Goal: Information Seeking & Learning: Learn about a topic

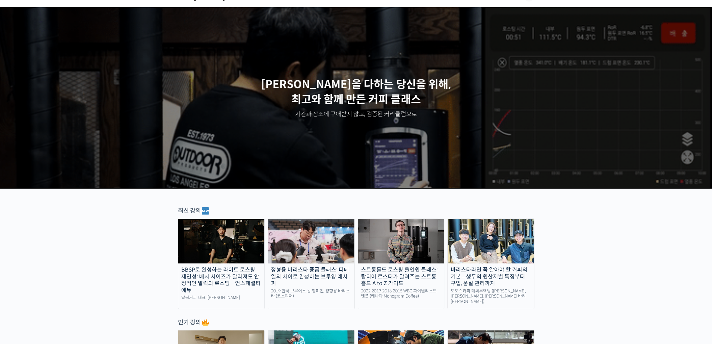
scroll to position [24, 0]
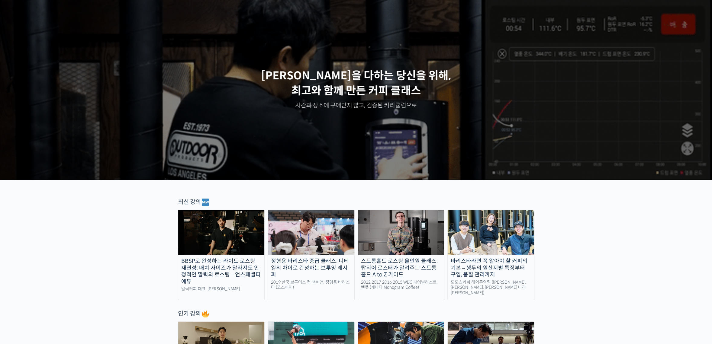
click at [231, 240] on img at bounding box center [221, 232] width 86 height 45
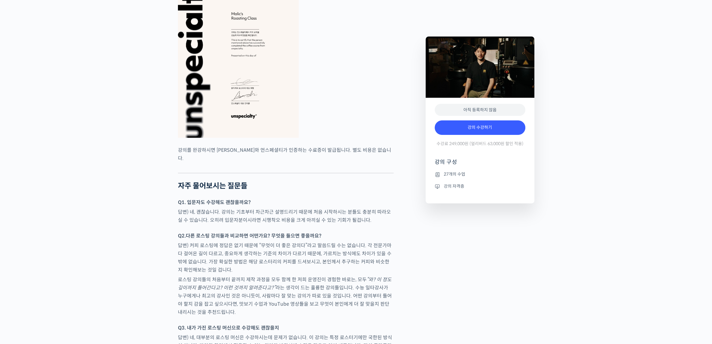
scroll to position [1813, 0]
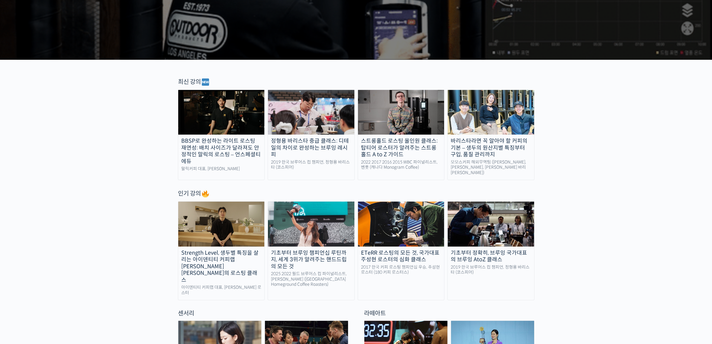
scroll to position [145, 0]
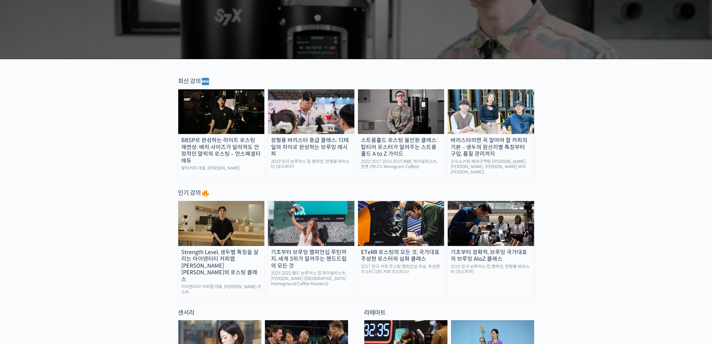
click at [238, 232] on img at bounding box center [221, 223] width 86 height 45
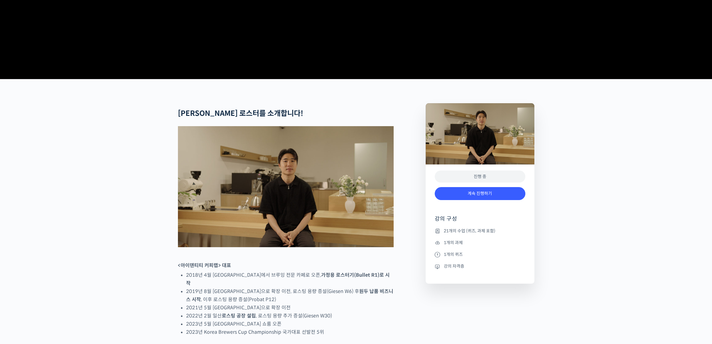
scroll to position [193, 0]
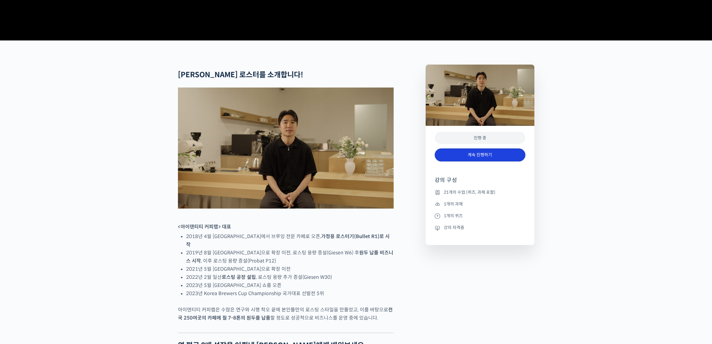
click at [472, 162] on link "계속 진행하기" at bounding box center [480, 155] width 91 height 13
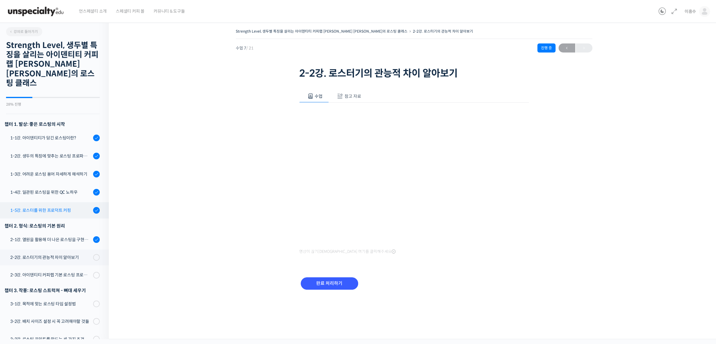
click at [53, 207] on div "1-5강. 로스터를 위한 프로덕트 커핑" at bounding box center [50, 210] width 81 height 7
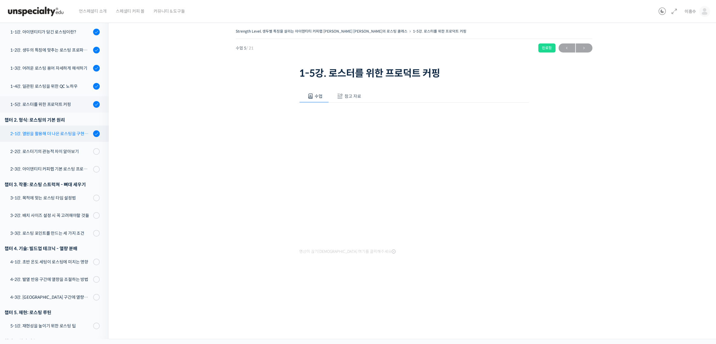
scroll to position [97, 0]
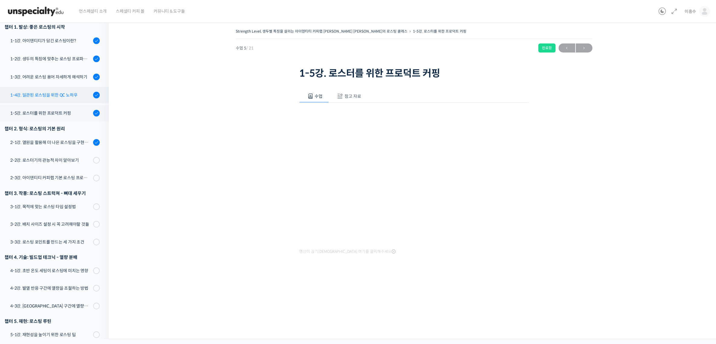
click at [66, 92] on div "1-4강. 일관된 로스팅을 위한 QC 노하우" at bounding box center [50, 95] width 81 height 7
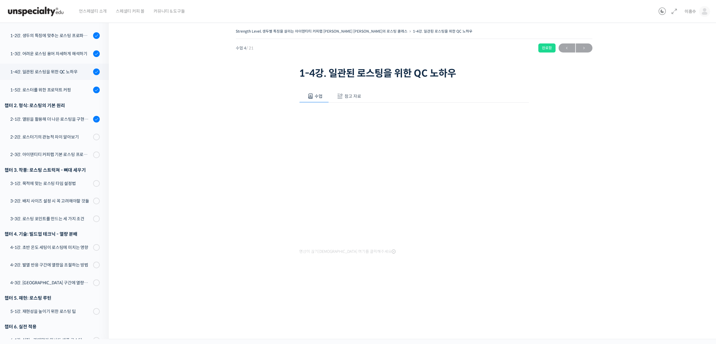
scroll to position [152, 0]
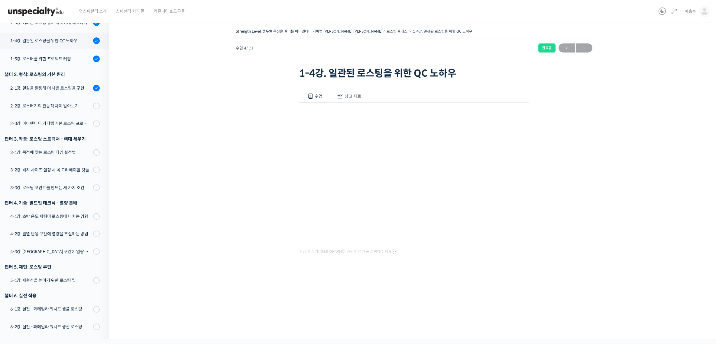
click at [352, 94] on span "참고 자료" at bounding box center [352, 96] width 17 height 5
click at [353, 114] on link "PPT 수업 자료 (클릭하시면 새 창에서 열립니다)" at bounding box center [347, 116] width 96 height 6
click at [317, 96] on span "수업" at bounding box center [318, 96] width 8 height 5
